Goal: Navigation & Orientation: Find specific page/section

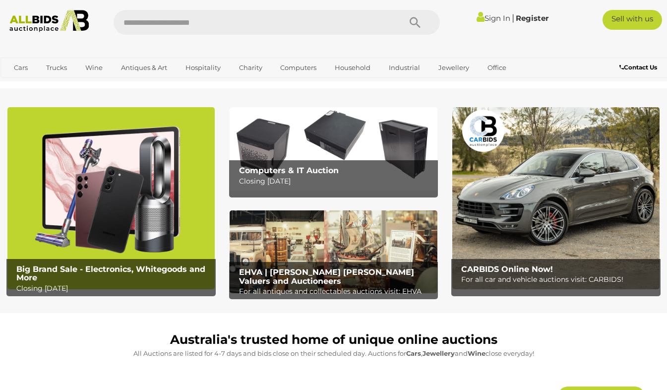
click at [222, 122] on div "Big Brand Sale - Electronics, Whitegoods and More Closing Monday 11th August" at bounding box center [111, 202] width 222 height 191
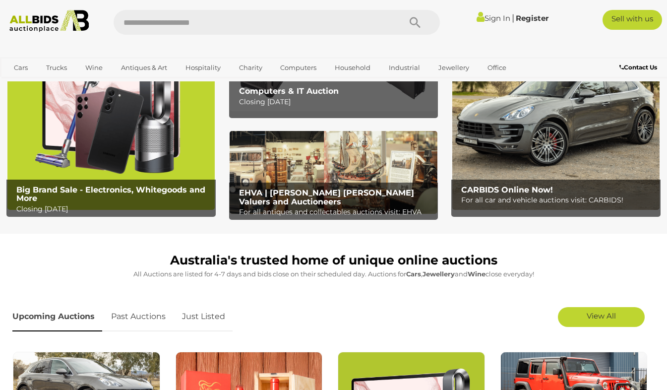
scroll to position [99, 0]
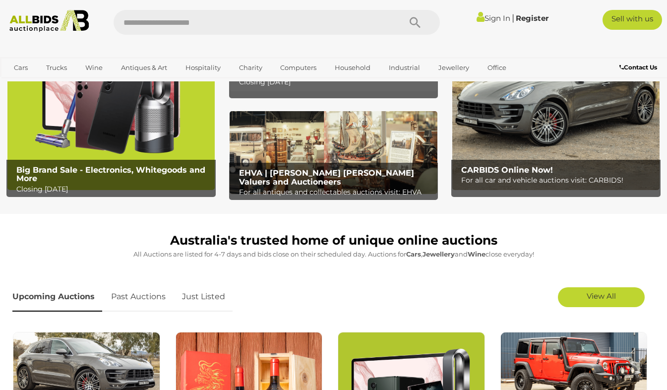
click at [205, 296] on link "Just Listed" at bounding box center [204, 296] width 58 height 29
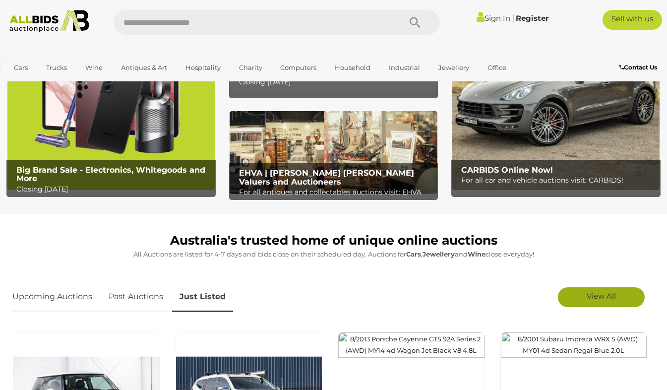
click at [599, 295] on span "View All" at bounding box center [601, 295] width 29 height 9
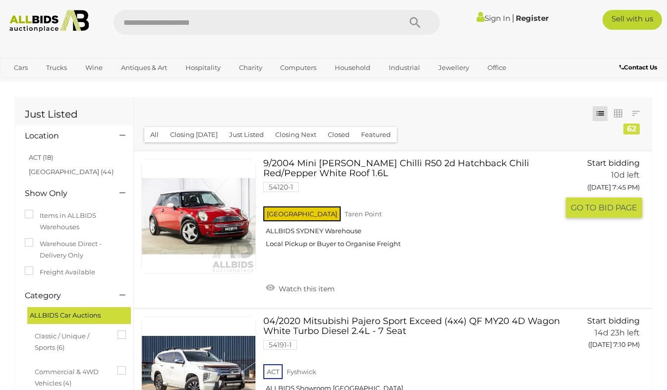
click at [202, 213] on link at bounding box center [198, 216] width 115 height 115
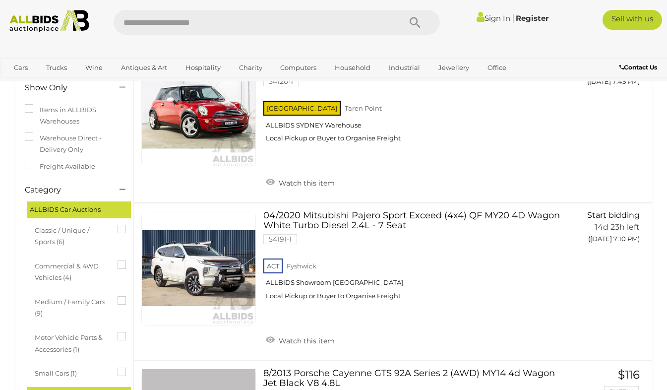
scroll to position [132, 0]
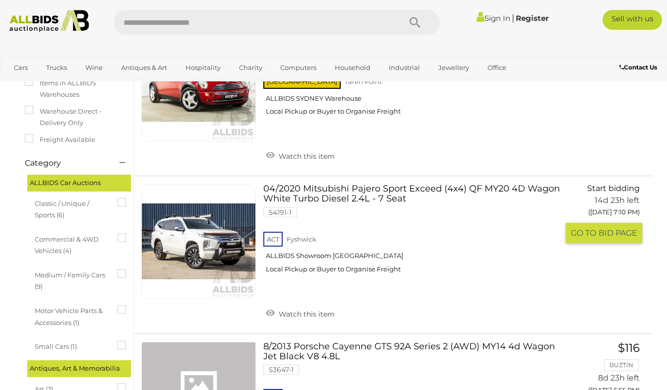
click at [198, 241] on link at bounding box center [198, 241] width 115 height 115
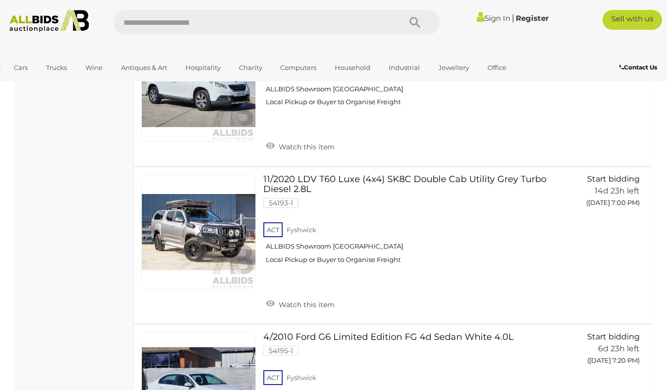
scroll to position [2178, 0]
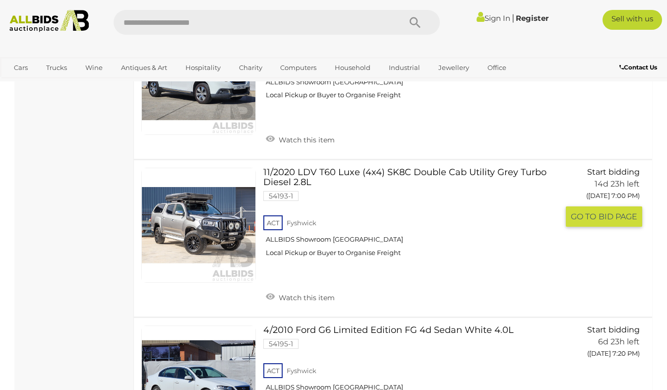
click at [198, 196] on link at bounding box center [198, 225] width 115 height 115
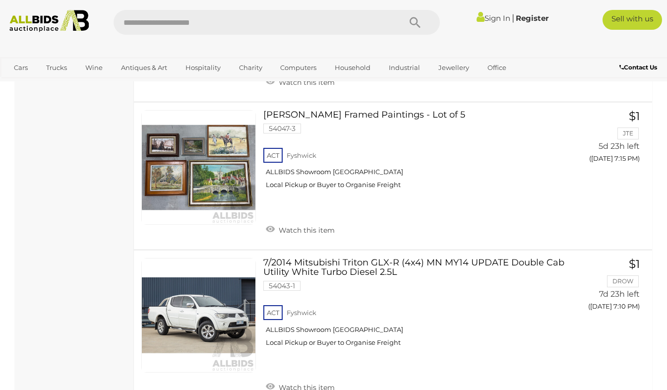
scroll to position [2932, 0]
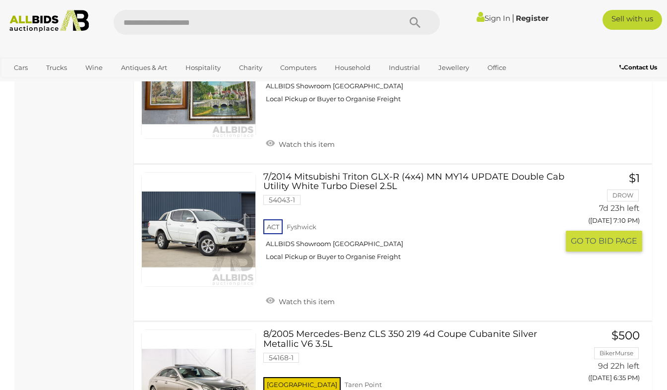
click at [216, 214] on link at bounding box center [198, 229] width 115 height 115
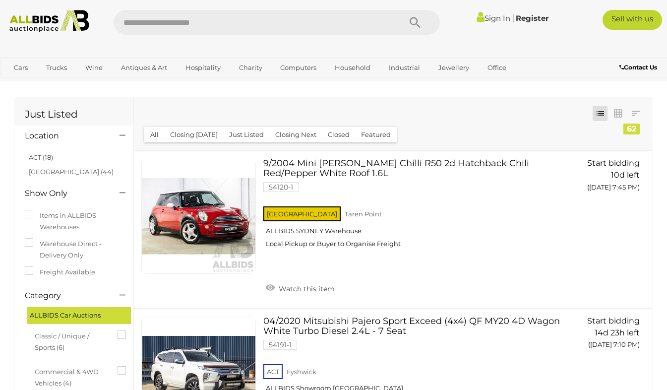
scroll to position [2932, 0]
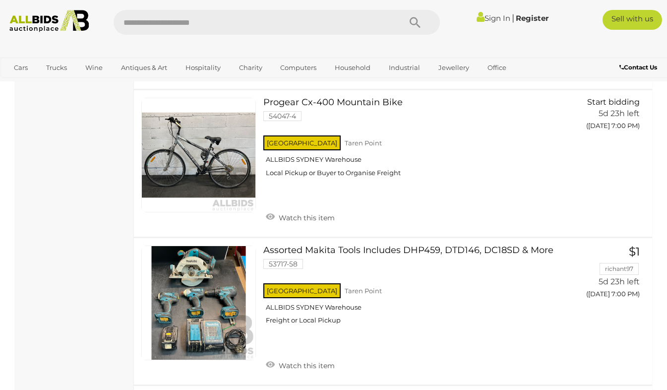
scroll to position [3680, 0]
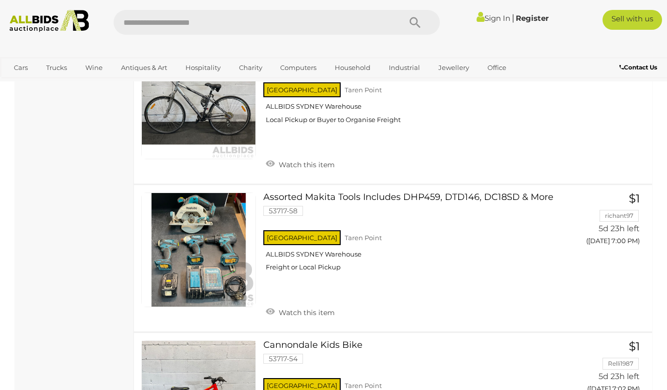
click at [48, 23] on img at bounding box center [49, 21] width 89 height 22
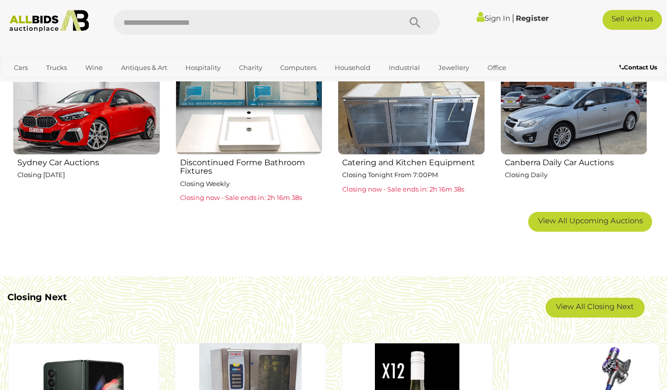
scroll to position [668, 0]
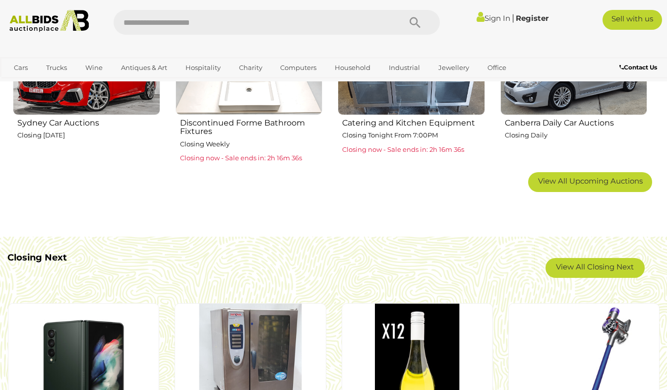
click at [53, 260] on b "Closing Next" at bounding box center [37, 257] width 60 height 11
click at [581, 264] on link "View All Closing Next" at bounding box center [595, 268] width 99 height 20
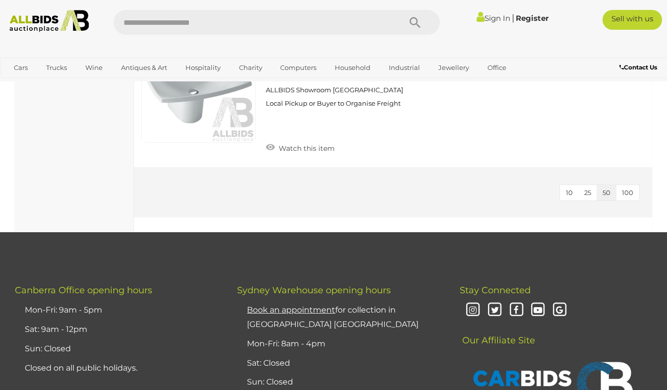
scroll to position [5492, 0]
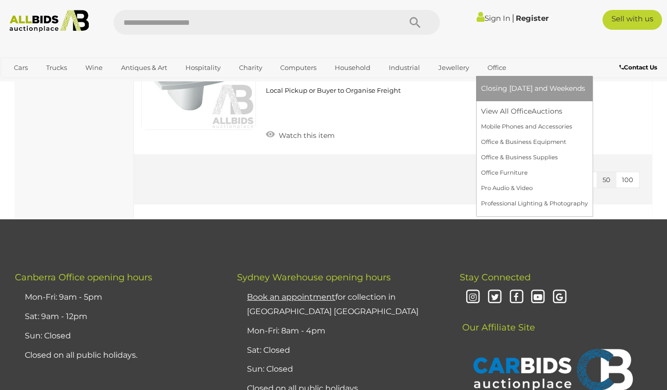
click at [497, 65] on link "Office" at bounding box center [497, 68] width 32 height 16
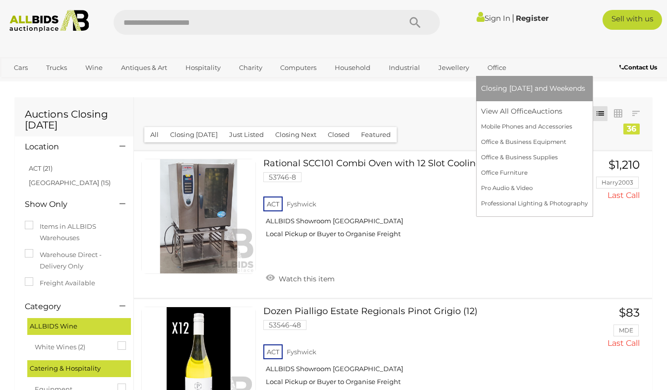
click at [497, 65] on link "Office" at bounding box center [497, 68] width 32 height 16
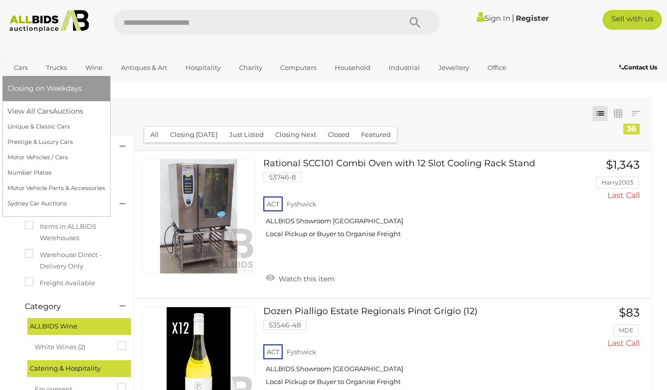
click at [22, 69] on link "Cars" at bounding box center [20, 68] width 27 height 16
click at [42, 110] on link "View All Cars Auctions" at bounding box center [56, 111] width 98 height 15
